Goal: Information Seeking & Learning: Learn about a topic

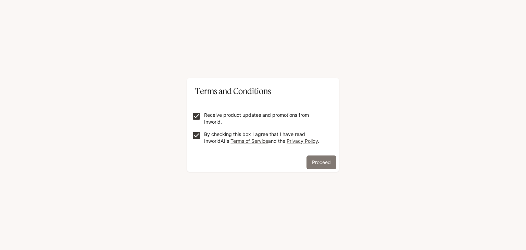
click at [323, 163] on button "Proceed" at bounding box center [321, 162] width 30 height 14
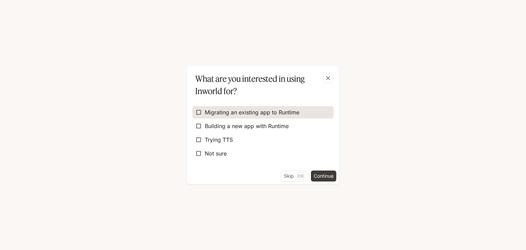
click at [273, 115] on span "Migrating an existing app to Runtime" at bounding box center [252, 112] width 94 height 8
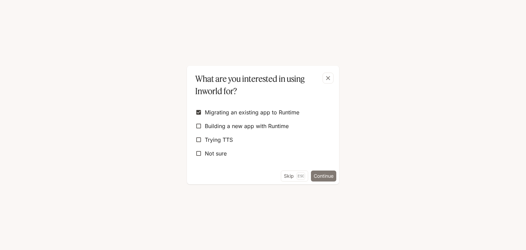
click at [324, 180] on button "Continue" at bounding box center [323, 175] width 25 height 11
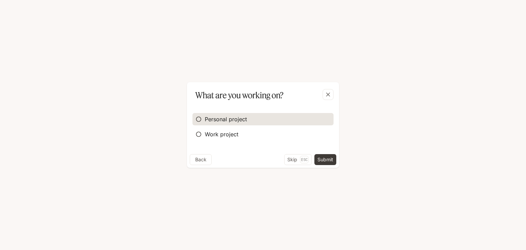
click at [246, 119] on span "Personal project" at bounding box center [226, 119] width 42 height 8
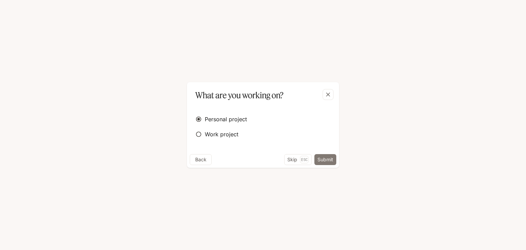
click at [332, 161] on button "Submit" at bounding box center [325, 159] width 22 height 11
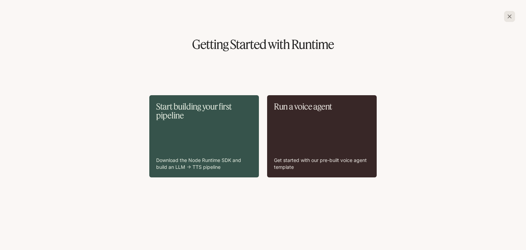
click at [321, 115] on div "Run a voice agent Get started with our pre-built voice agent template" at bounding box center [322, 136] width 96 height 68
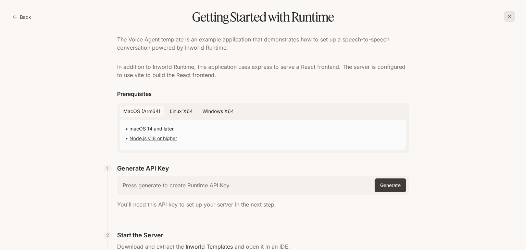
scroll to position [92, 0]
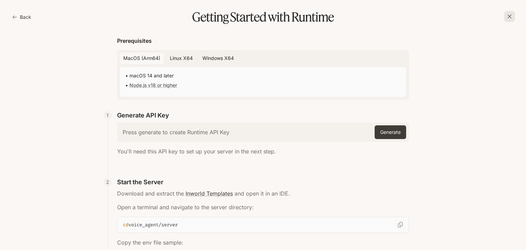
click at [239, 133] on div "Press generate to create Runtime API Key" at bounding box center [244, 132] width 249 height 11
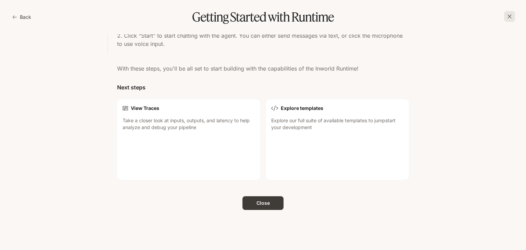
scroll to position [623, 0]
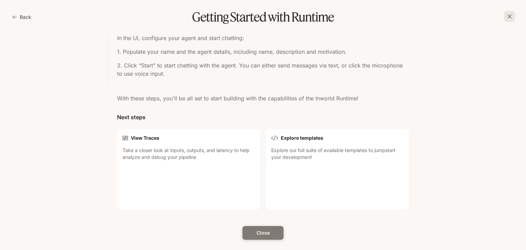
click at [261, 232] on button "Close" at bounding box center [262, 233] width 41 height 14
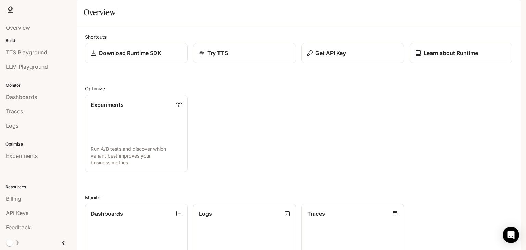
click at [330, 84] on div "Shortcuts Download Runtime SDK Try TTS Get API Key Learn about Runtime Optimize…" at bounding box center [298, 211] width 427 height 356
click at [11, 202] on span "Billing" at bounding box center [13, 198] width 15 height 8
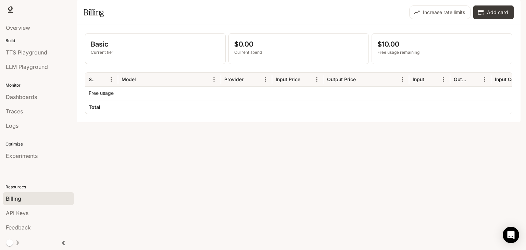
click at [133, 122] on div "Basic Current tier $0.00 Current spend $10.00 Free usage remaining Service Mode…" at bounding box center [299, 73] width 444 height 97
click at [10, 9] on icon at bounding box center [10, 9] width 7 height 7
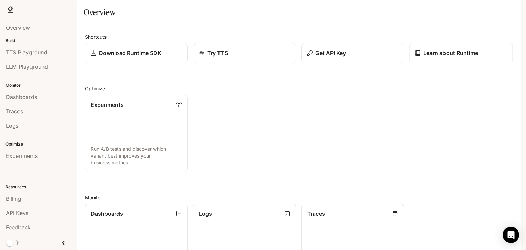
click at [449, 57] on p "Learn about Runtime" at bounding box center [450, 53] width 55 height 8
